Goal: Task Accomplishment & Management: Complete application form

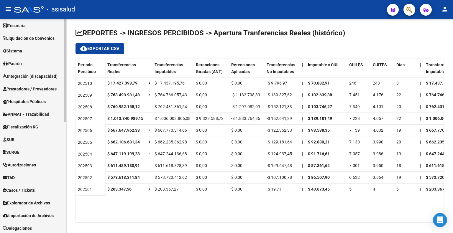
scroll to position [232, 0]
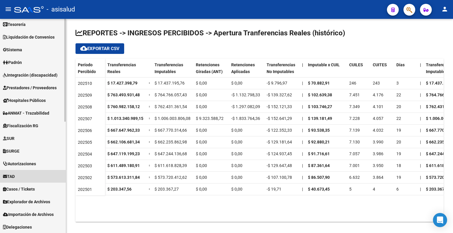
click at [24, 177] on link "TAD" at bounding box center [33, 176] width 66 height 13
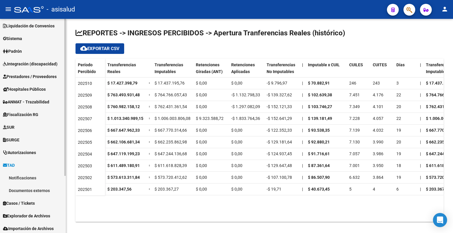
scroll to position [41, 0]
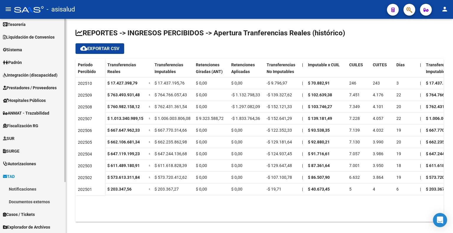
click at [26, 189] on link "Notificaciones" at bounding box center [33, 189] width 66 height 13
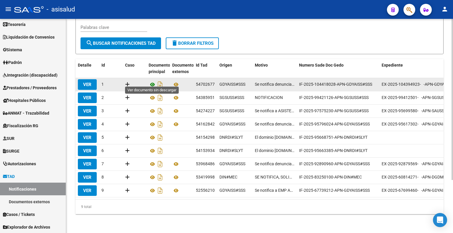
click at [154, 82] on icon at bounding box center [153, 84] width 8 height 7
click at [128, 81] on icon at bounding box center [127, 84] width 5 height 6
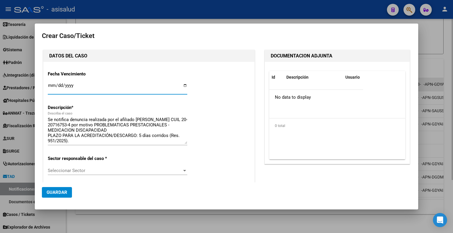
type input "20-20716753-4"
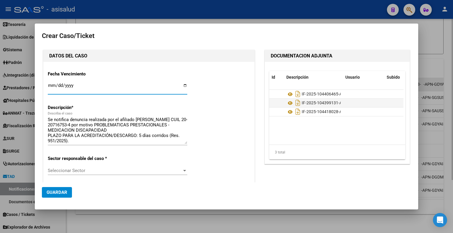
type input "[PERSON_NAME]"
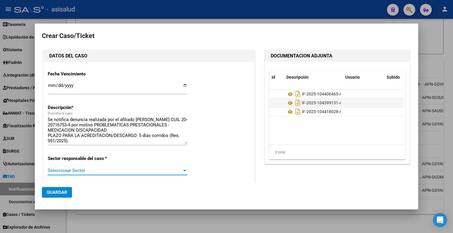
click at [182, 172] on div at bounding box center [184, 170] width 5 height 5
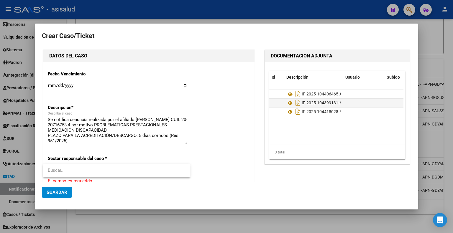
click at [226, 155] on div at bounding box center [226, 116] width 453 height 233
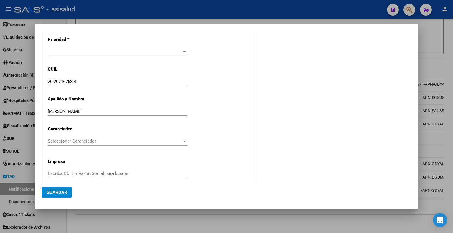
scroll to position [192, 0]
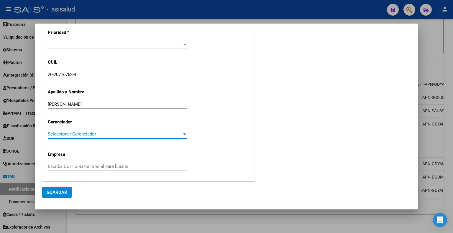
click at [133, 136] on span "Seleccionar Gerenciador" at bounding box center [115, 133] width 134 height 5
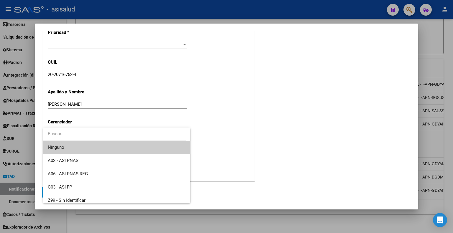
click at [242, 153] on div at bounding box center [226, 116] width 453 height 233
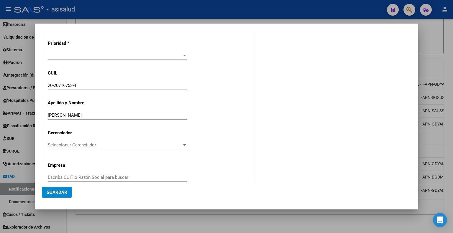
scroll to position [74, 0]
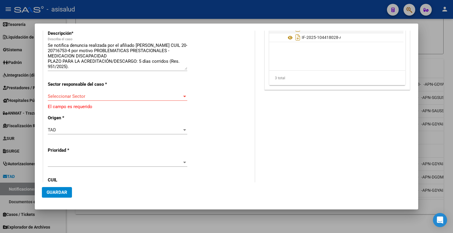
click at [179, 161] on span at bounding box center [115, 162] width 134 height 5
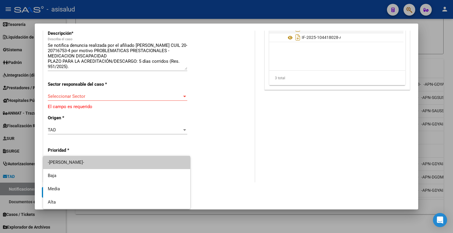
click at [239, 148] on div at bounding box center [226, 116] width 453 height 233
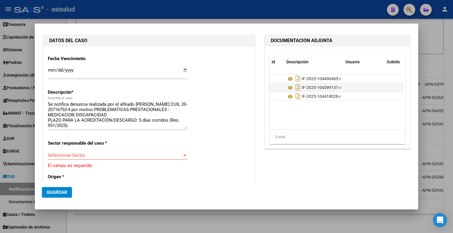
scroll to position [15, 0]
click at [451, 52] on div at bounding box center [226, 116] width 453 height 233
